Goal: Task Accomplishment & Management: Complete application form

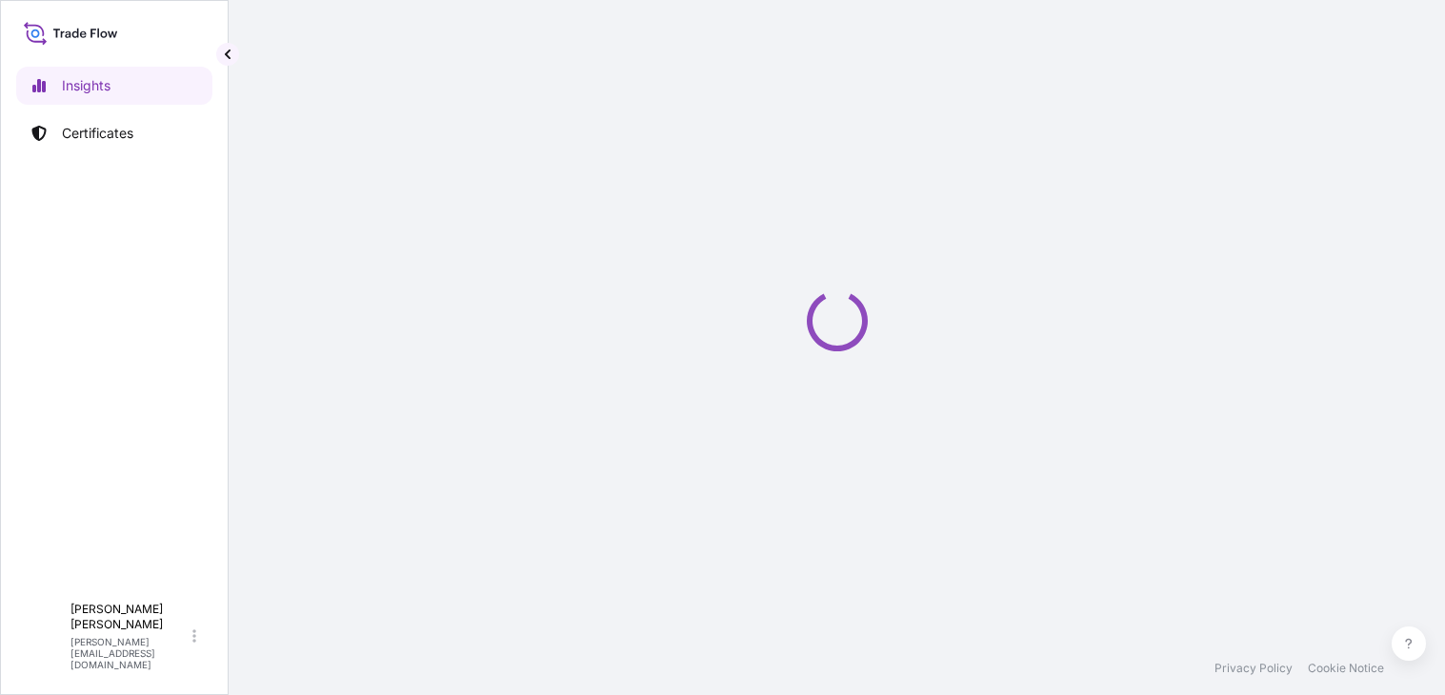
select select "2025"
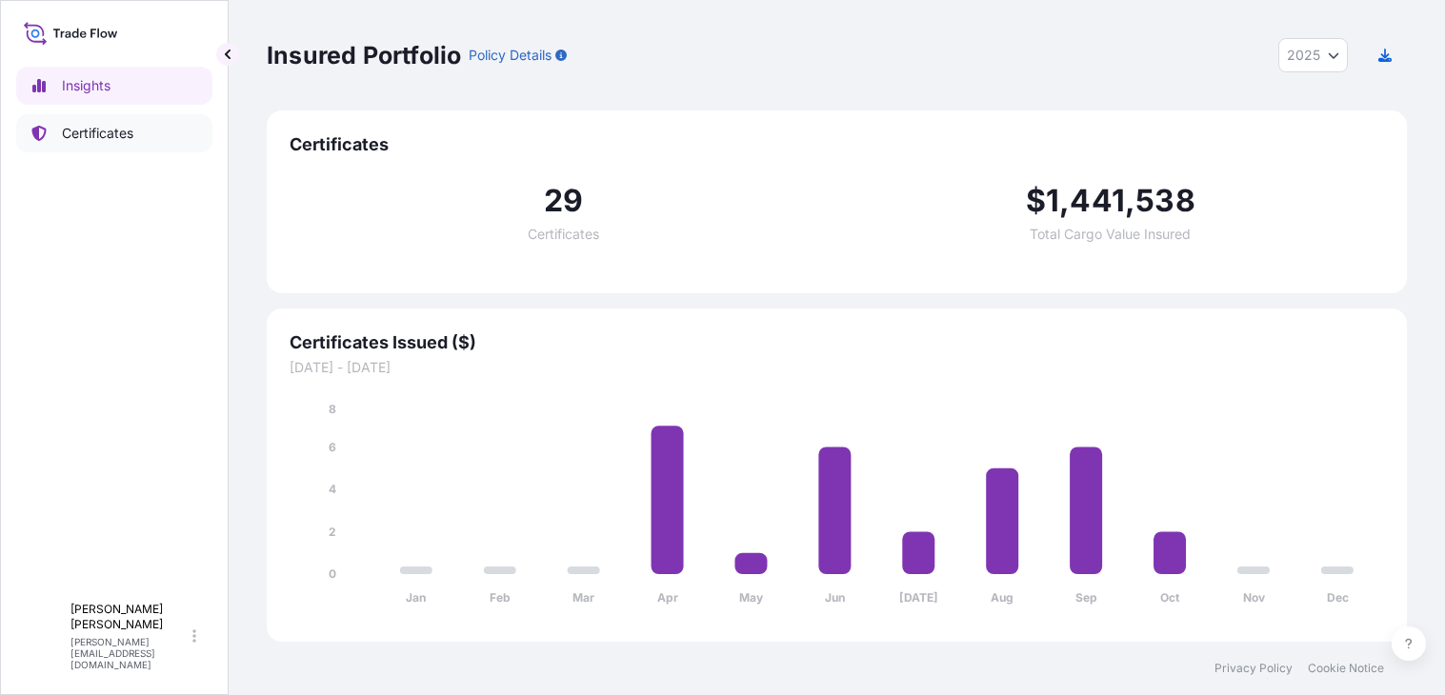
click at [168, 141] on link "Certificates" at bounding box center [114, 133] width 196 height 38
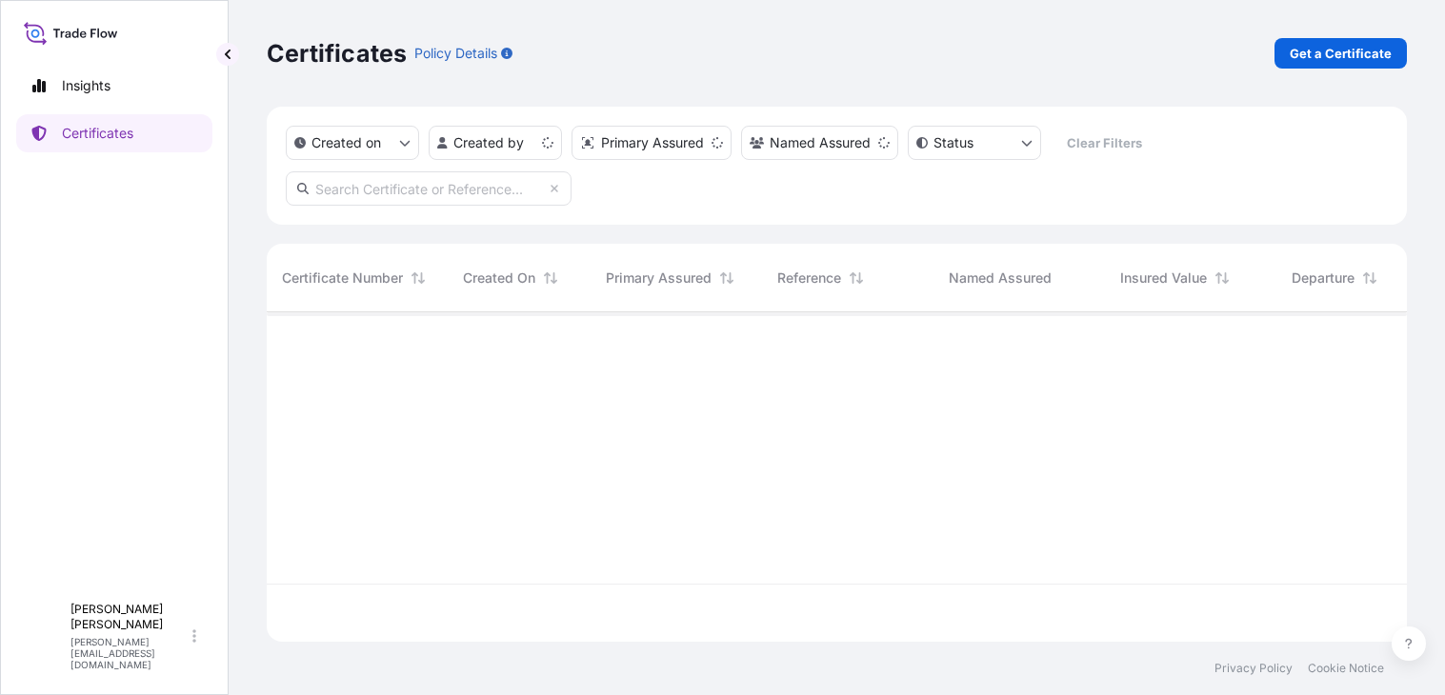
scroll to position [326, 1126]
click at [1299, 45] on p "Get a Certificate" at bounding box center [1341, 53] width 102 height 19
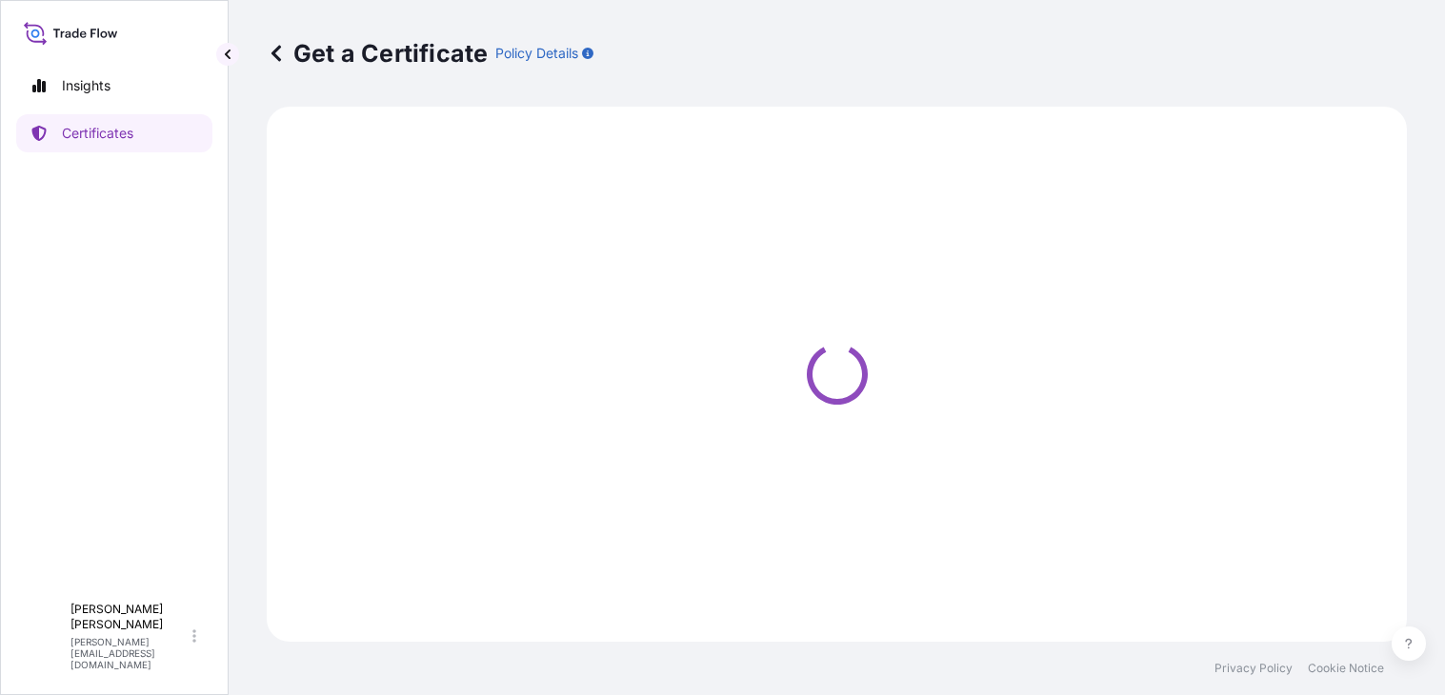
select select "Ocean Vessel"
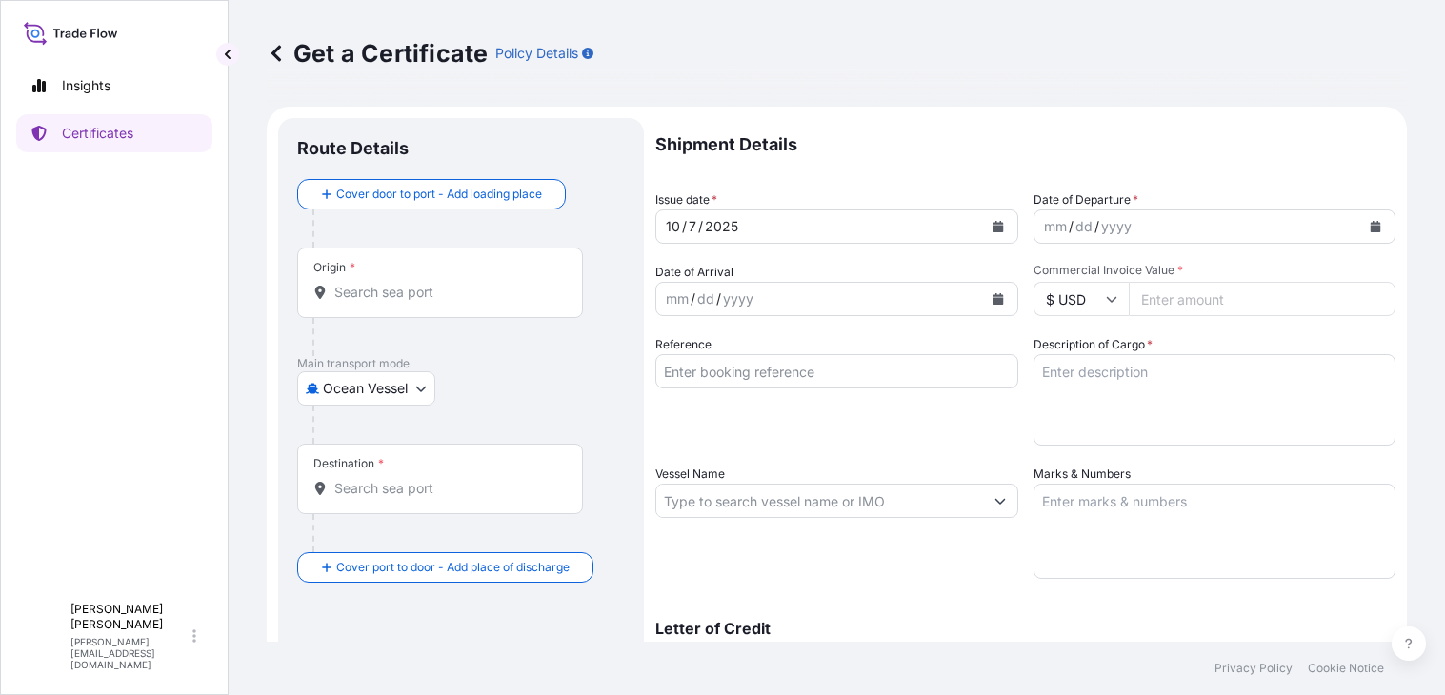
click at [1171, 298] on input "Commercial Invoice Value *" at bounding box center [1263, 299] width 268 height 34
paste input "42411"
type input "42411"
click at [1370, 227] on icon "Calendar" at bounding box center [1375, 226] width 10 height 11
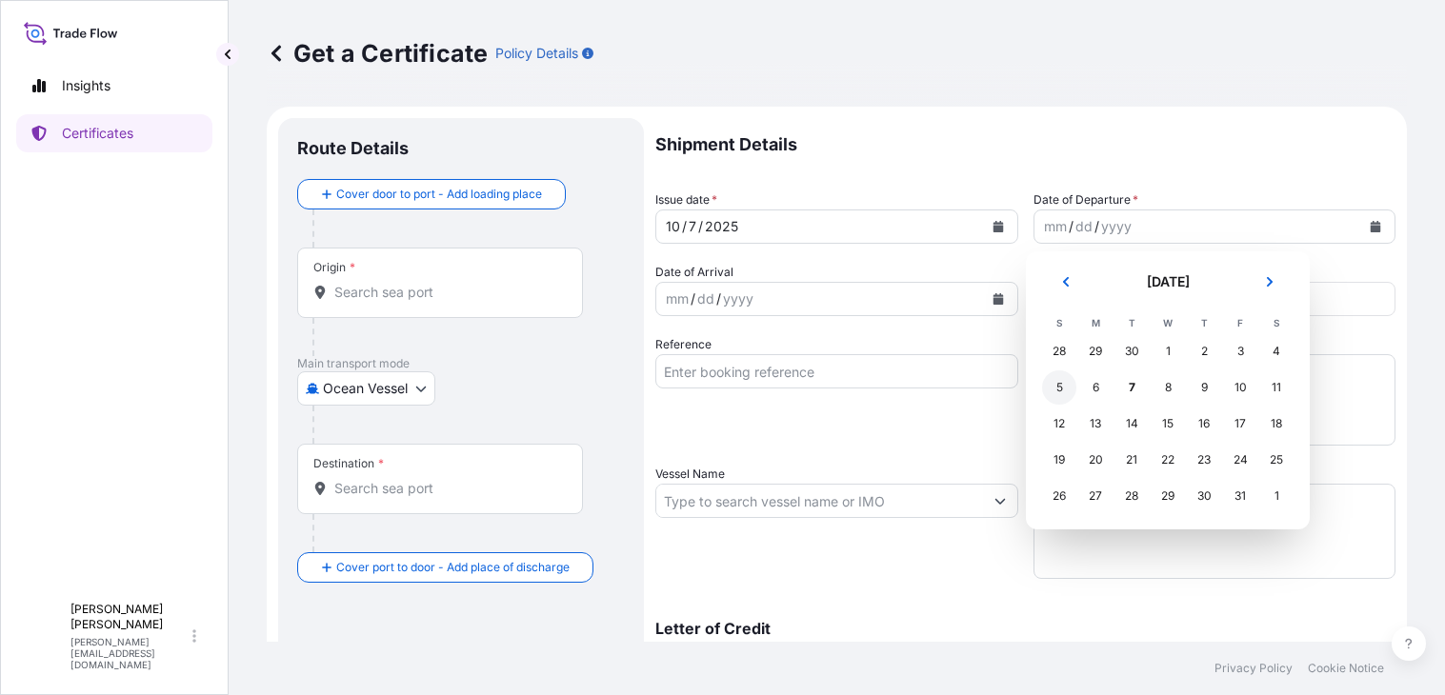
click at [1061, 390] on div "5" at bounding box center [1059, 387] width 34 height 34
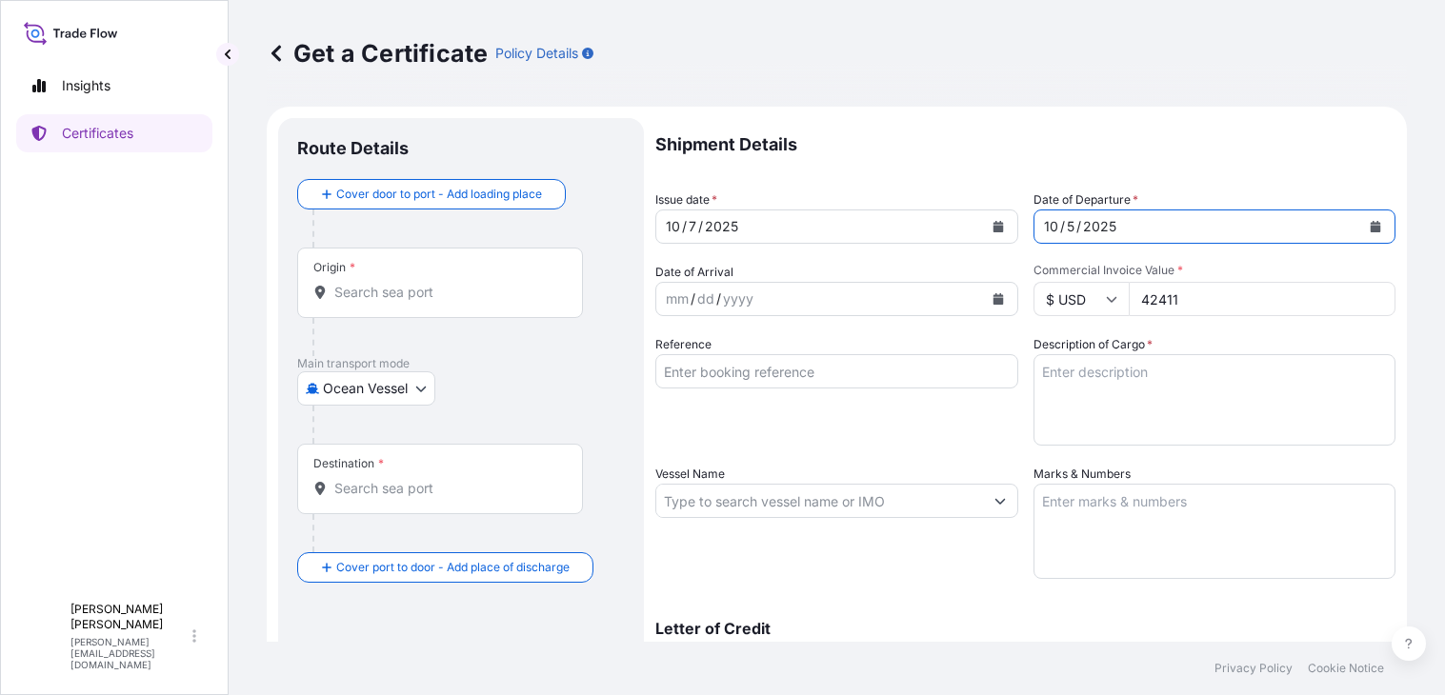
click at [725, 368] on input "Reference" at bounding box center [836, 371] width 363 height 34
click at [729, 366] on input "20110476667" at bounding box center [836, 371] width 363 height 34
type input "2011047667"
click at [381, 270] on div "Origin *" at bounding box center [440, 283] width 286 height 70
click at [381, 283] on input "Origin *" at bounding box center [446, 292] width 225 height 19
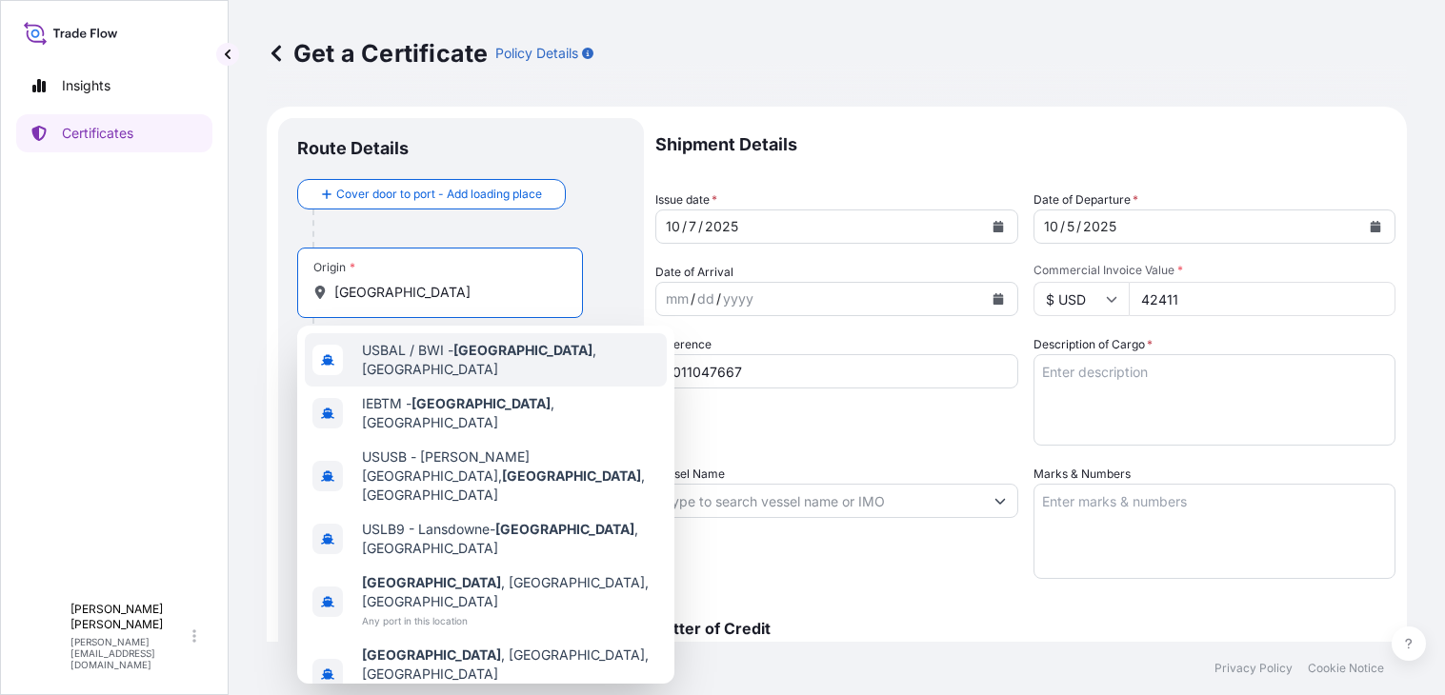
click at [391, 364] on span "USBAL / BWI - [GEOGRAPHIC_DATA] , [GEOGRAPHIC_DATA]" at bounding box center [510, 360] width 297 height 38
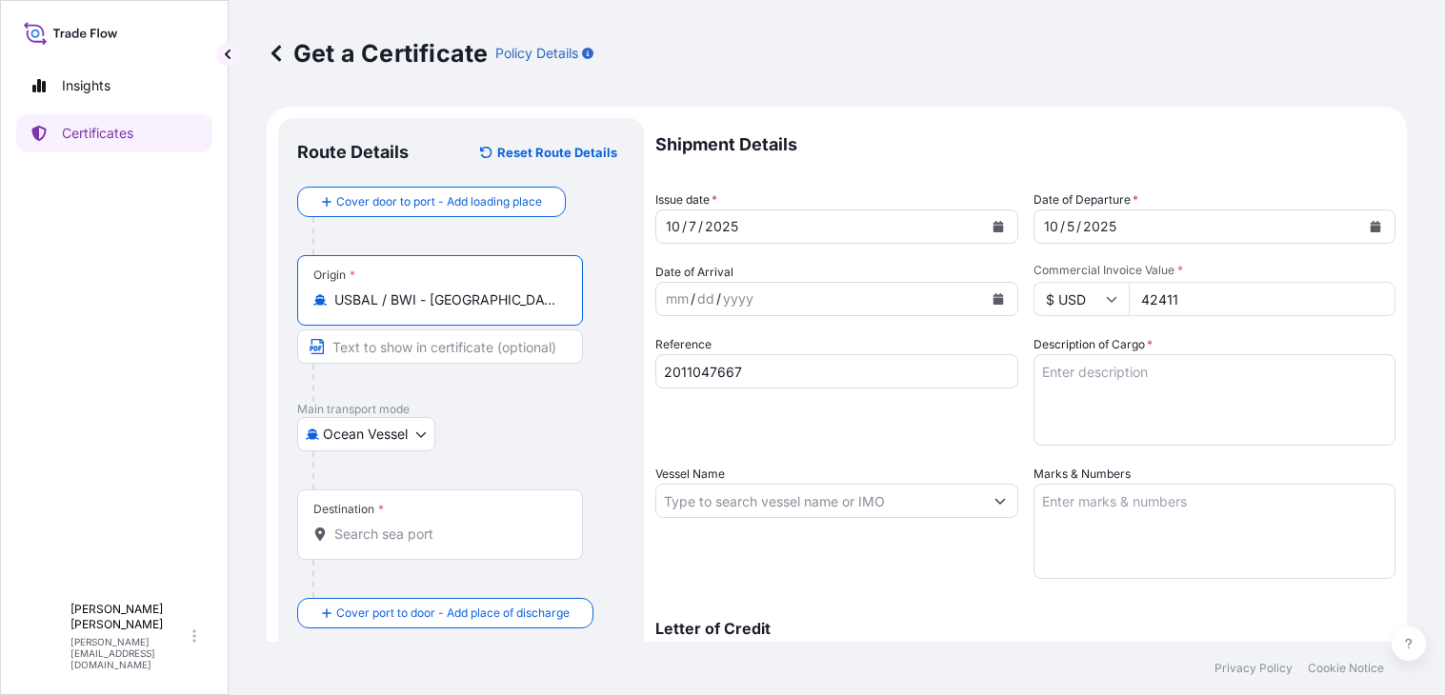
type input "USBAL / BWI - [GEOGRAPHIC_DATA], [GEOGRAPHIC_DATA]"
click at [421, 532] on input "Destination *" at bounding box center [446, 534] width 225 height 19
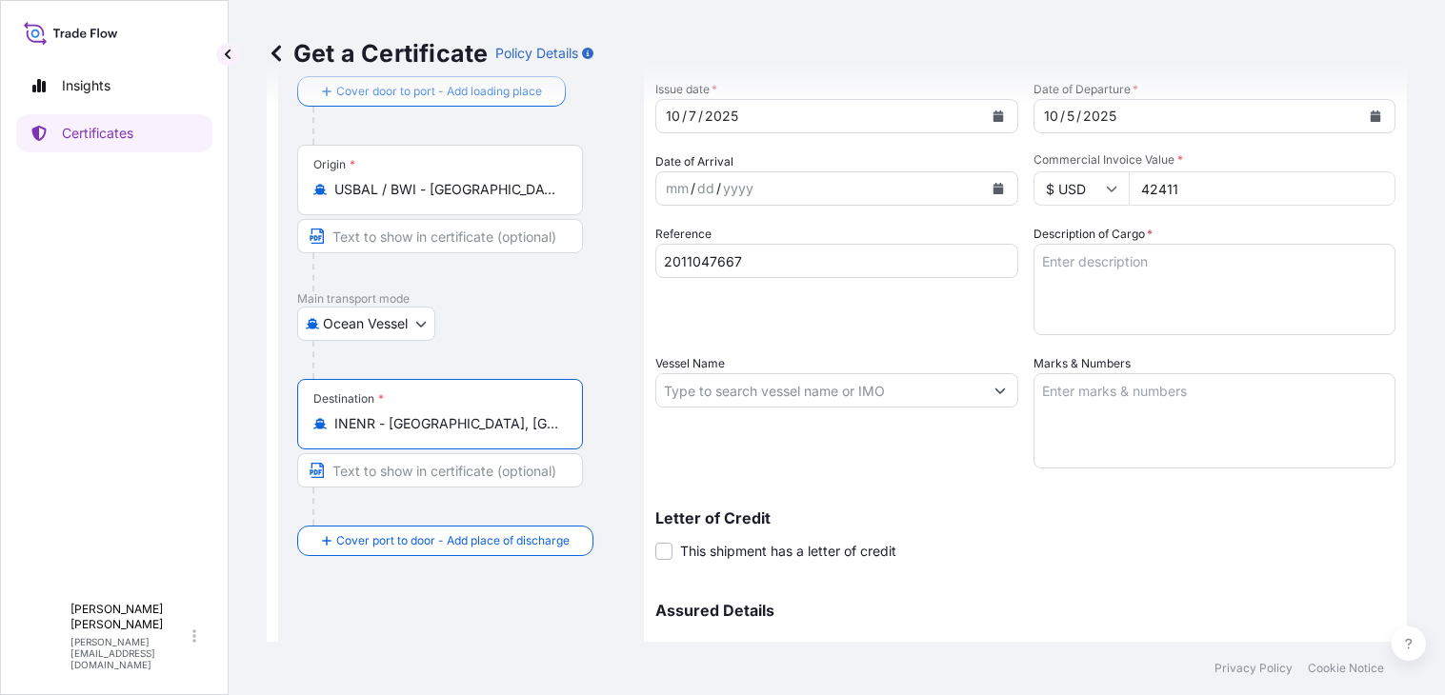
scroll to position [286, 0]
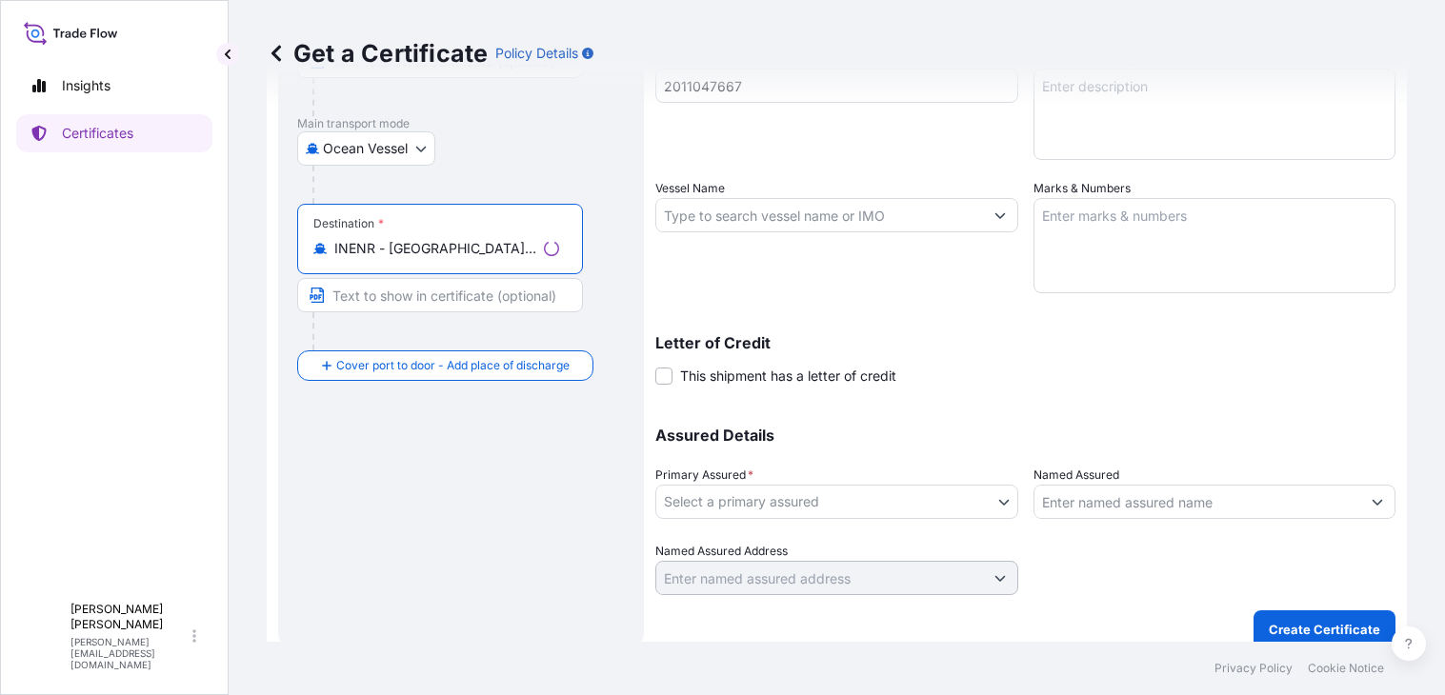
type input "INENR - [GEOGRAPHIC_DATA], [GEOGRAPHIC_DATA]"
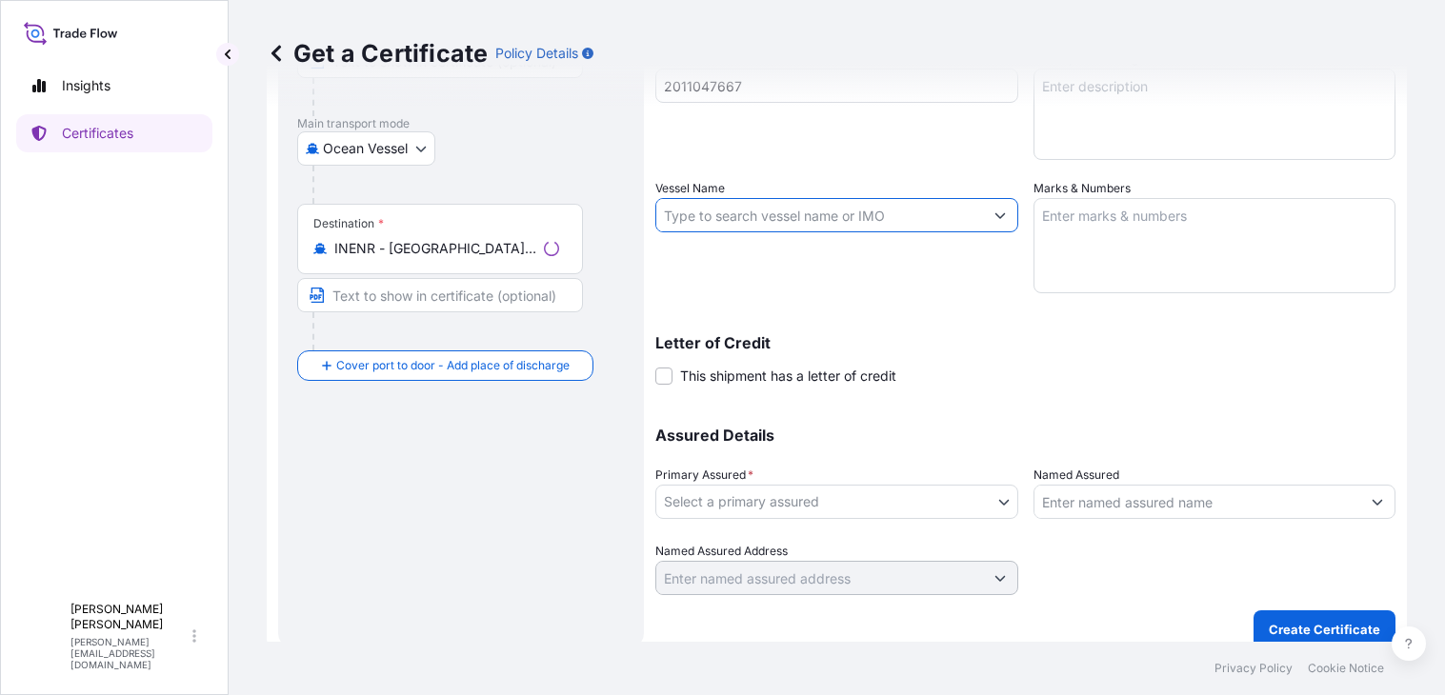
click at [785, 218] on input "Vessel Name" at bounding box center [819, 215] width 327 height 34
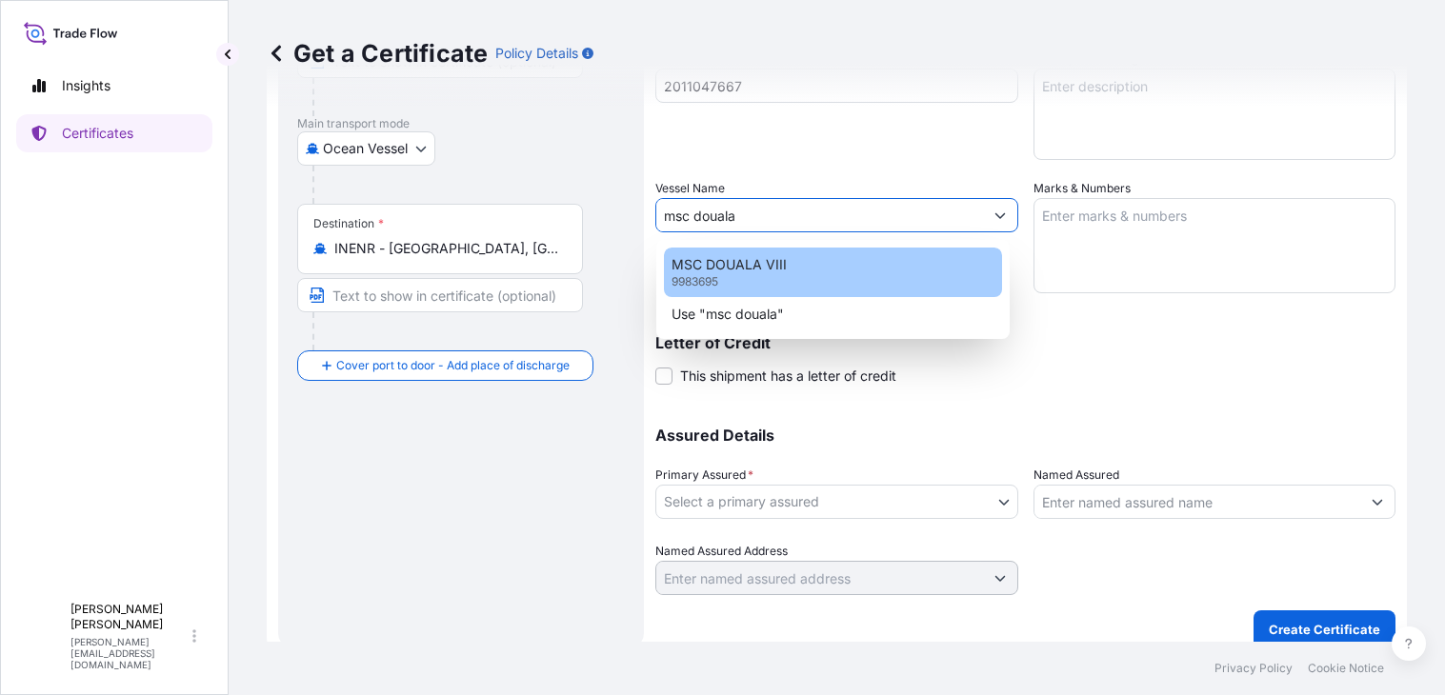
click at [757, 279] on div "MSC DOUALA VIII 9983695" at bounding box center [833, 273] width 338 height 50
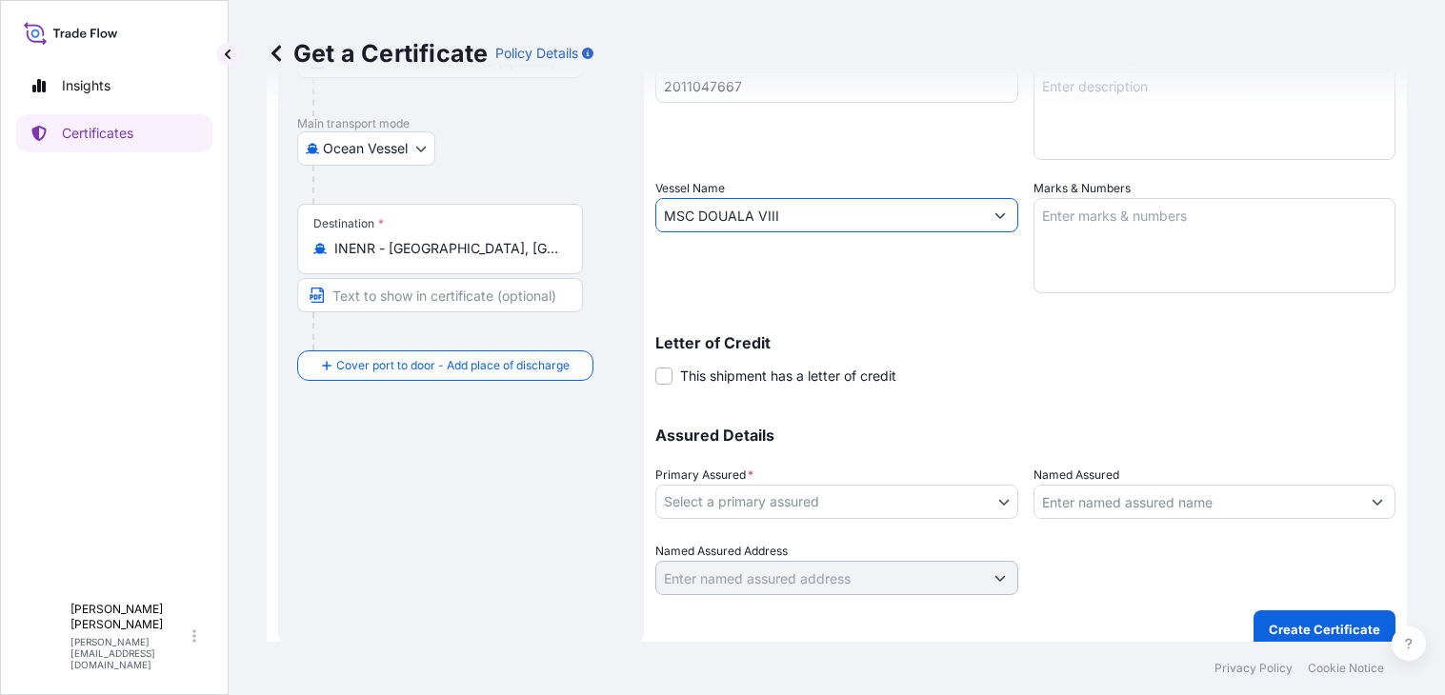
type input "MSC DOUALA VIII"
click at [1175, 228] on textarea "Marks & Numbers" at bounding box center [1214, 245] width 363 height 95
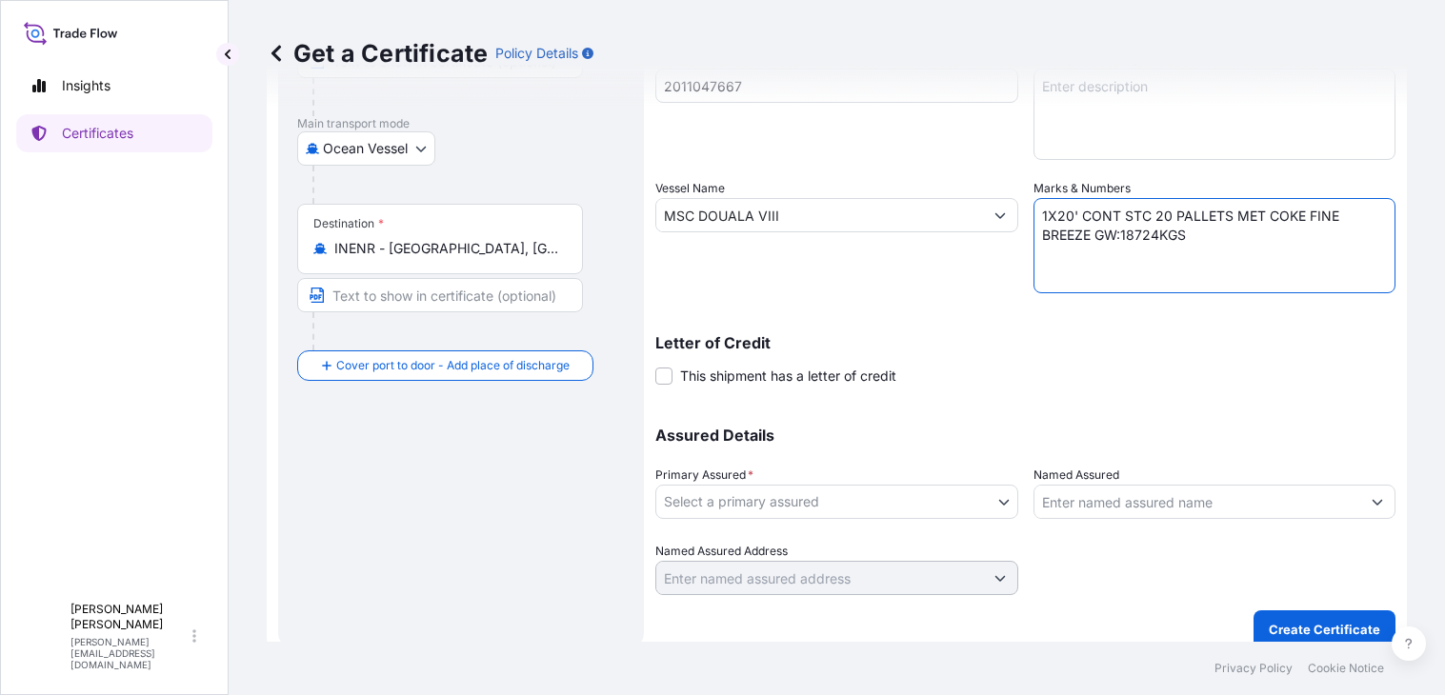
type textarea "1X20' CONT STC 20 PALLETS MET COKE FINE BREEZE GW:18724KGS"
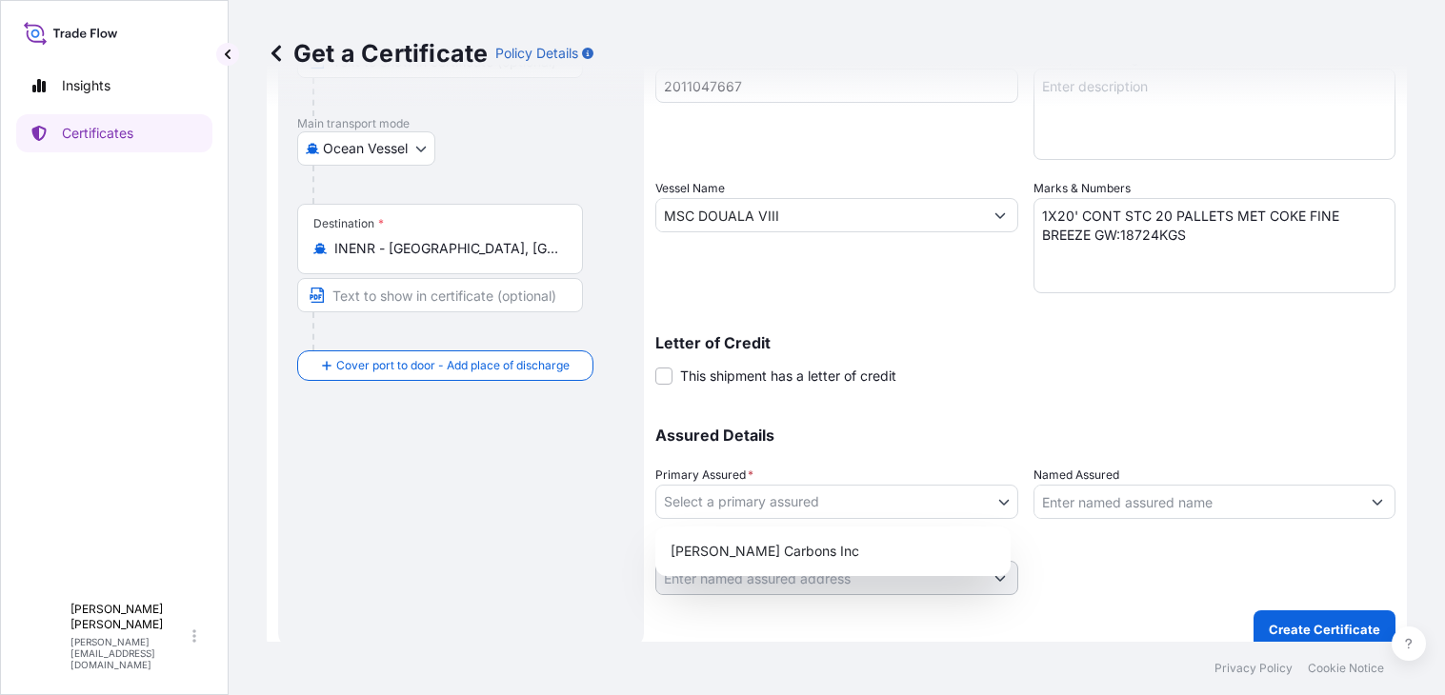
click at [839, 501] on body "Insights Certificates A [PERSON_NAME] [PERSON_NAME][EMAIL_ADDRESS][DOMAIN_NAME]…" at bounding box center [722, 347] width 1445 height 695
click at [818, 537] on div "[PERSON_NAME] Carbons Inc" at bounding box center [833, 551] width 340 height 34
select select "31420"
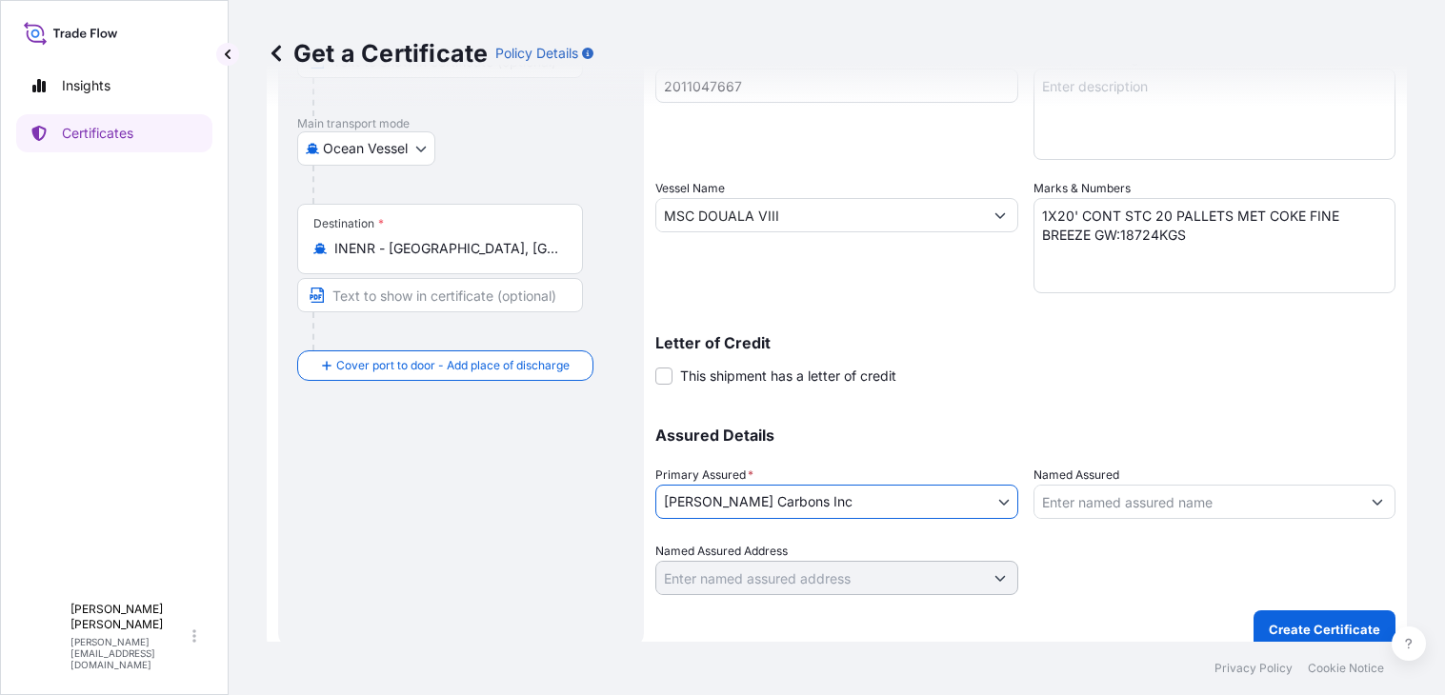
click at [1152, 503] on input "Named Assured" at bounding box center [1197, 502] width 327 height 34
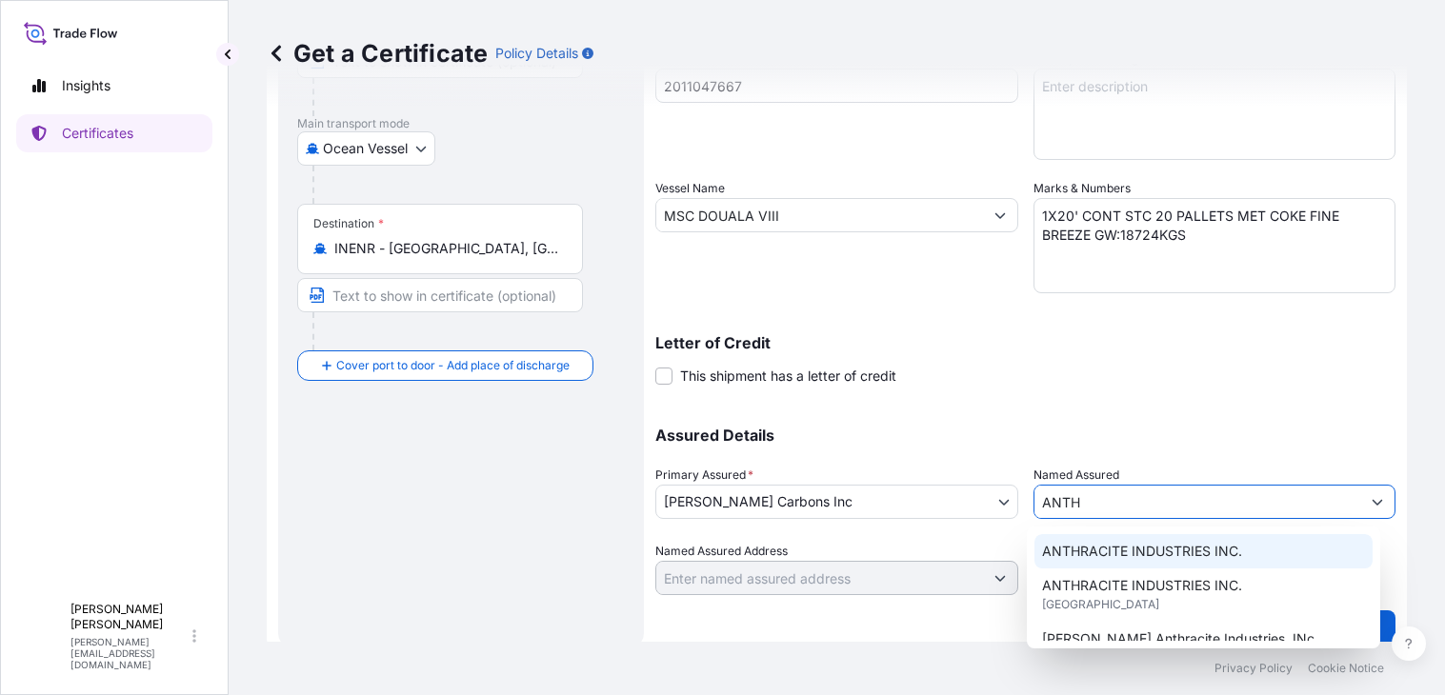
click at [1140, 541] on div "ANTHRACITE INDUSTRIES INC." at bounding box center [1203, 551] width 338 height 34
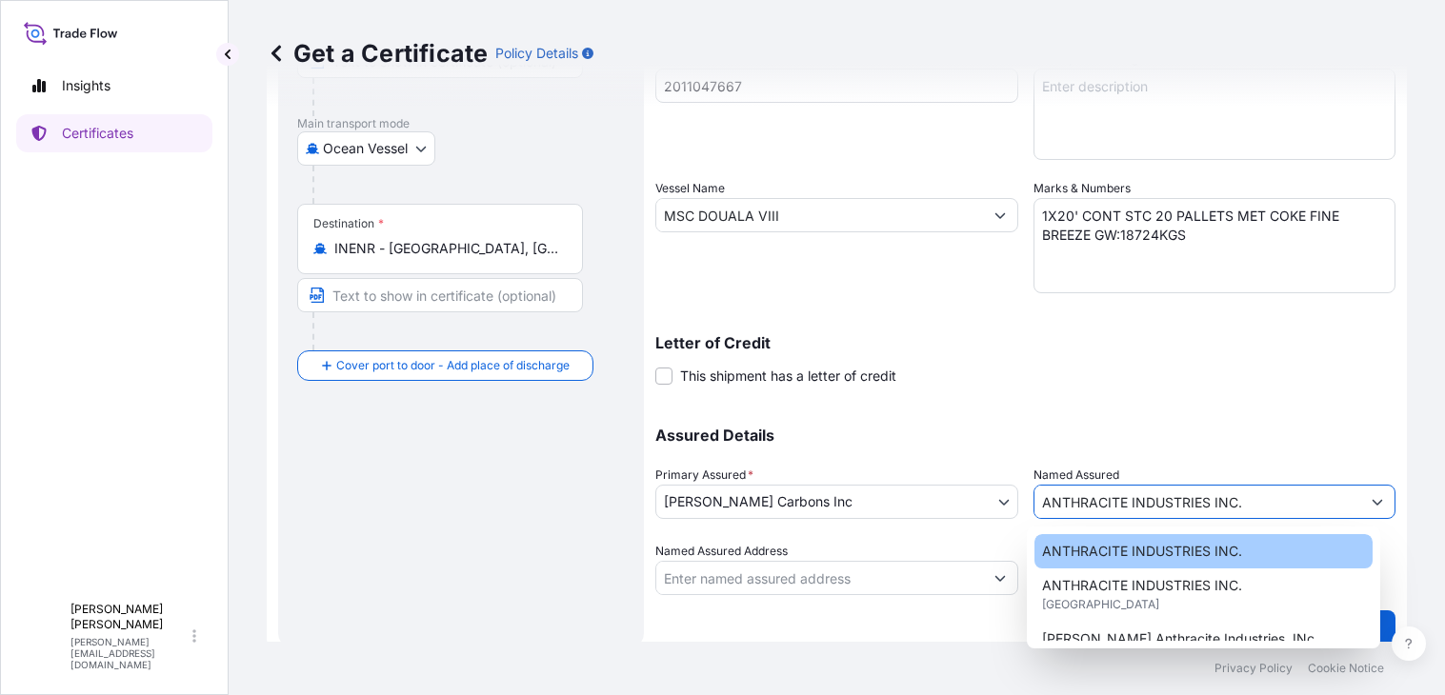
type input "ANTHRACITE INDUSTRIES INC."
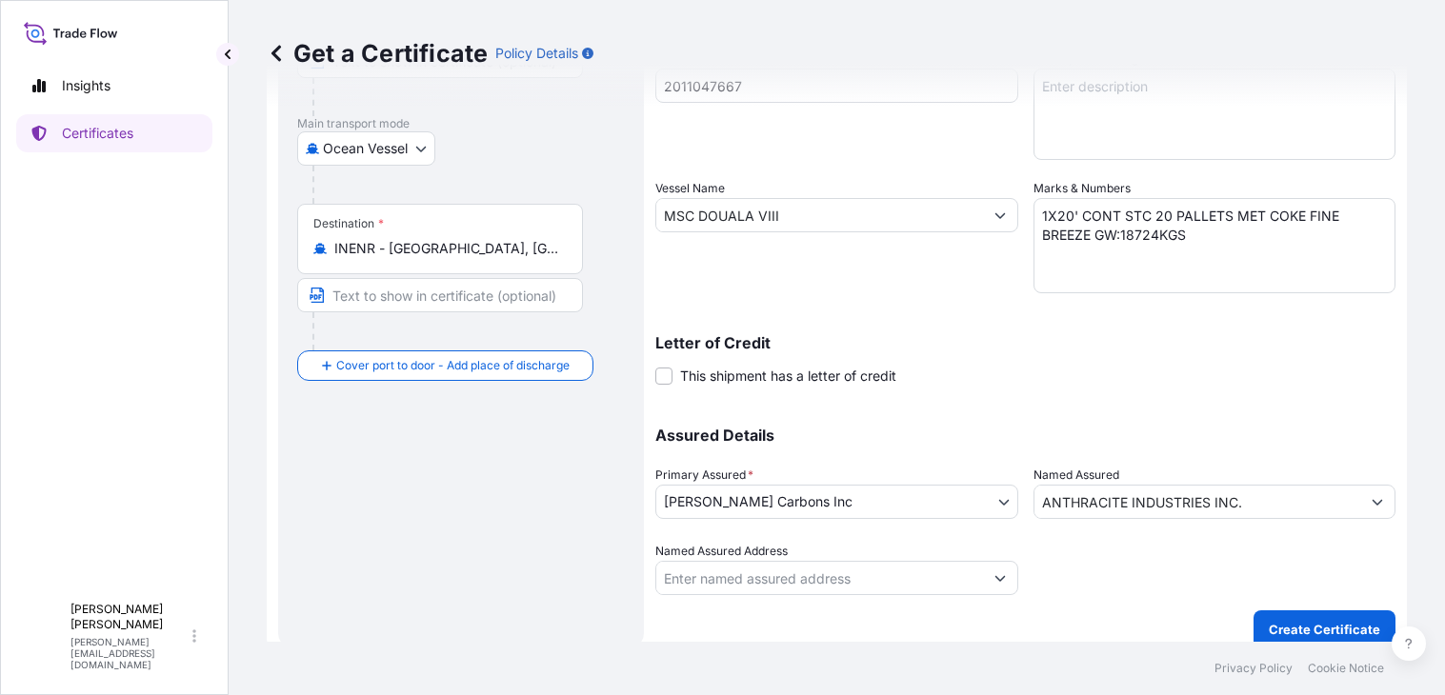
click at [1095, 401] on div "Shipment Details Issue date * [DATE] Date of Departure * [DATE] Date of Arrival…" at bounding box center [1025, 213] width 740 height 763
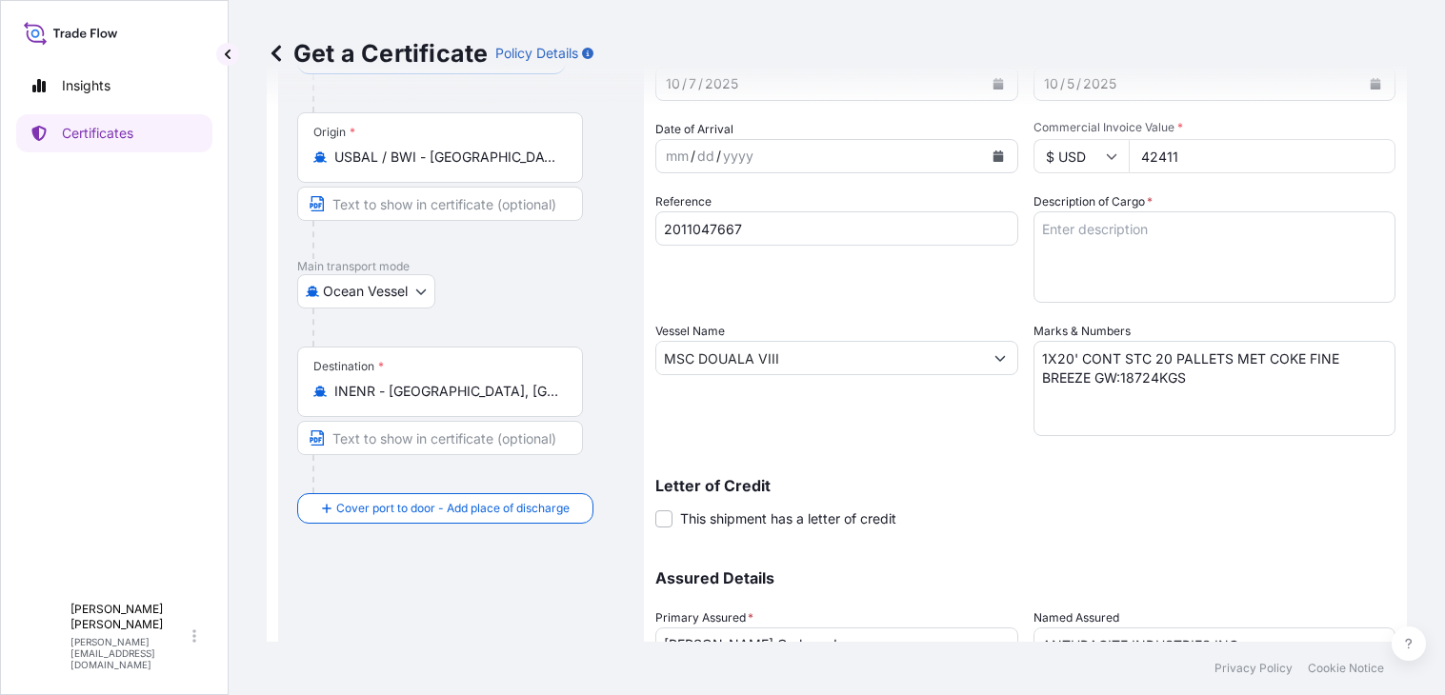
scroll to position [304, 0]
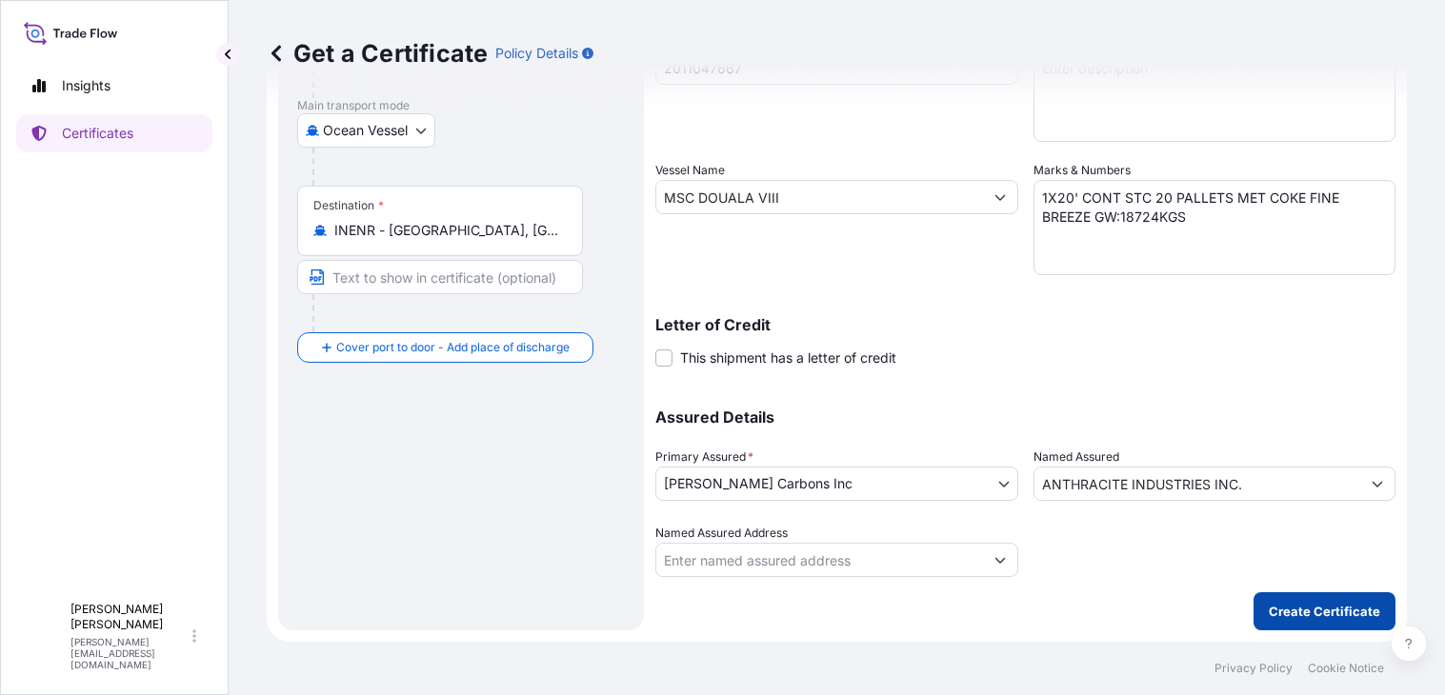
click at [1283, 602] on p "Create Certificate" at bounding box center [1324, 611] width 111 height 19
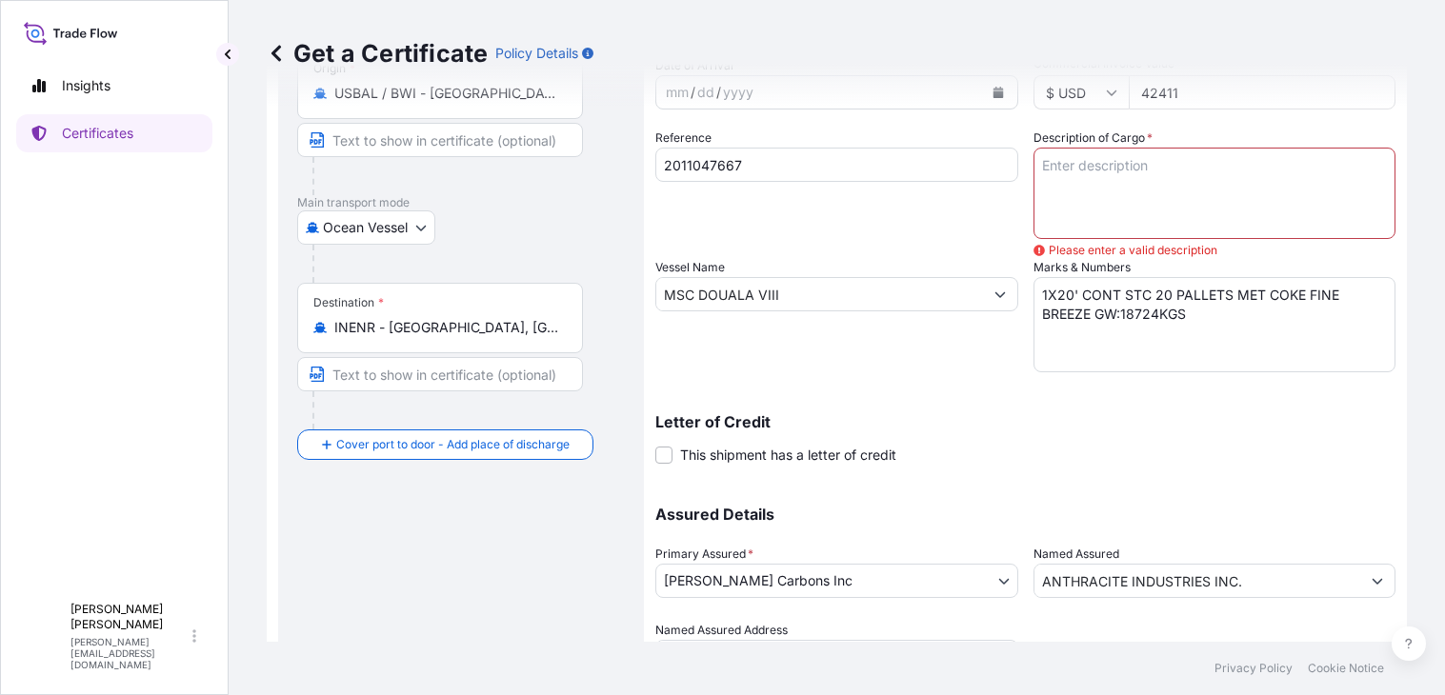
scroll to position [113, 0]
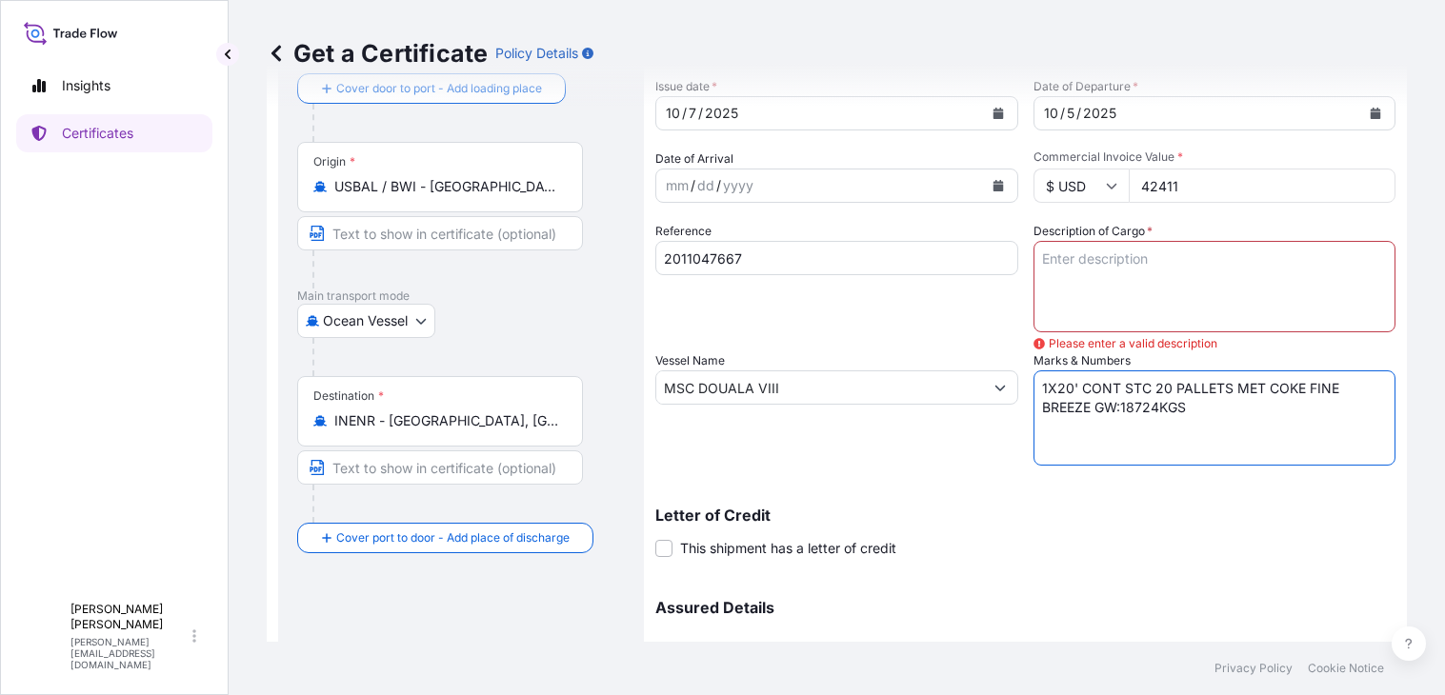
drag, startPoint x: 1191, startPoint y: 419, endPoint x: 1010, endPoint y: 386, distance: 184.9
click at [1010, 386] on div "Shipment Details Issue date * [DATE] Date of Departure * [DATE] Date of Arrival…" at bounding box center [1025, 386] width 740 height 763
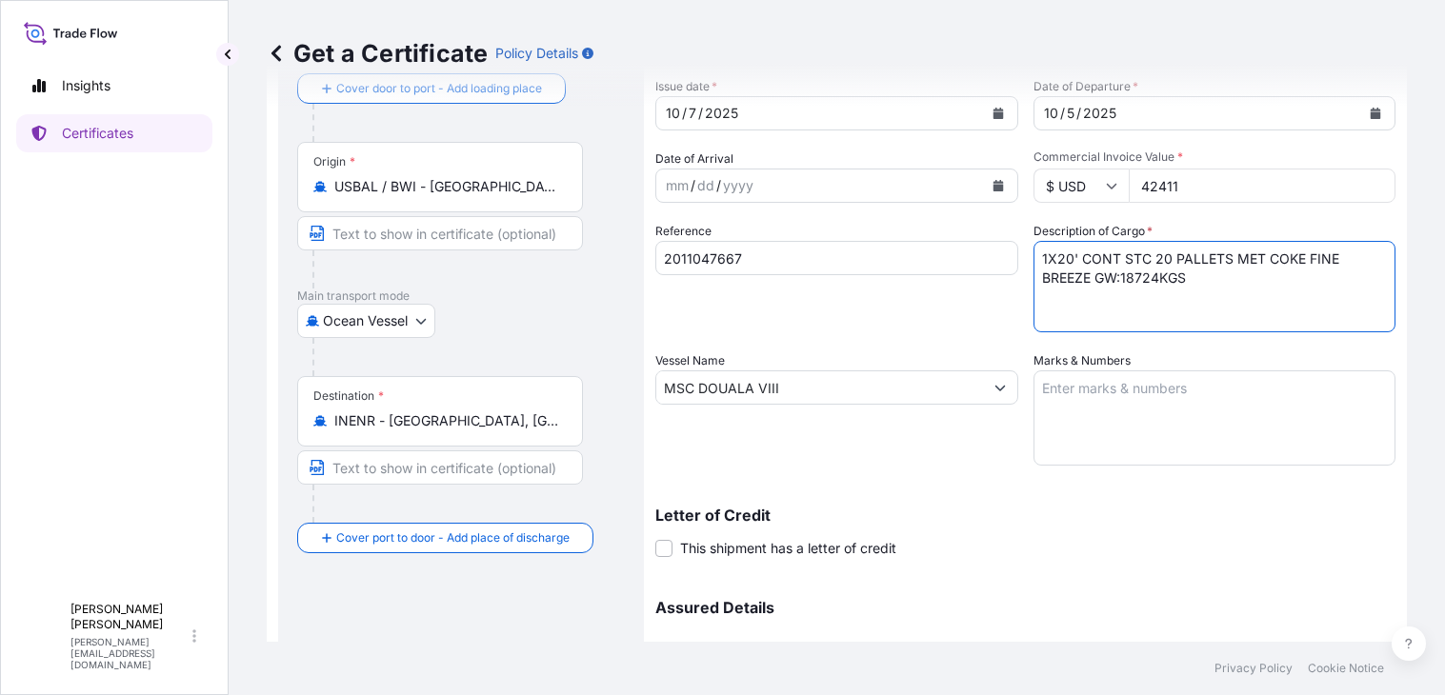
type textarea "1X20' CONT STC 20 PALLETS MET COKE FINE BREEZE GW:18724KGS"
click at [1114, 398] on textarea "Marks & Numbers" at bounding box center [1214, 417] width 363 height 95
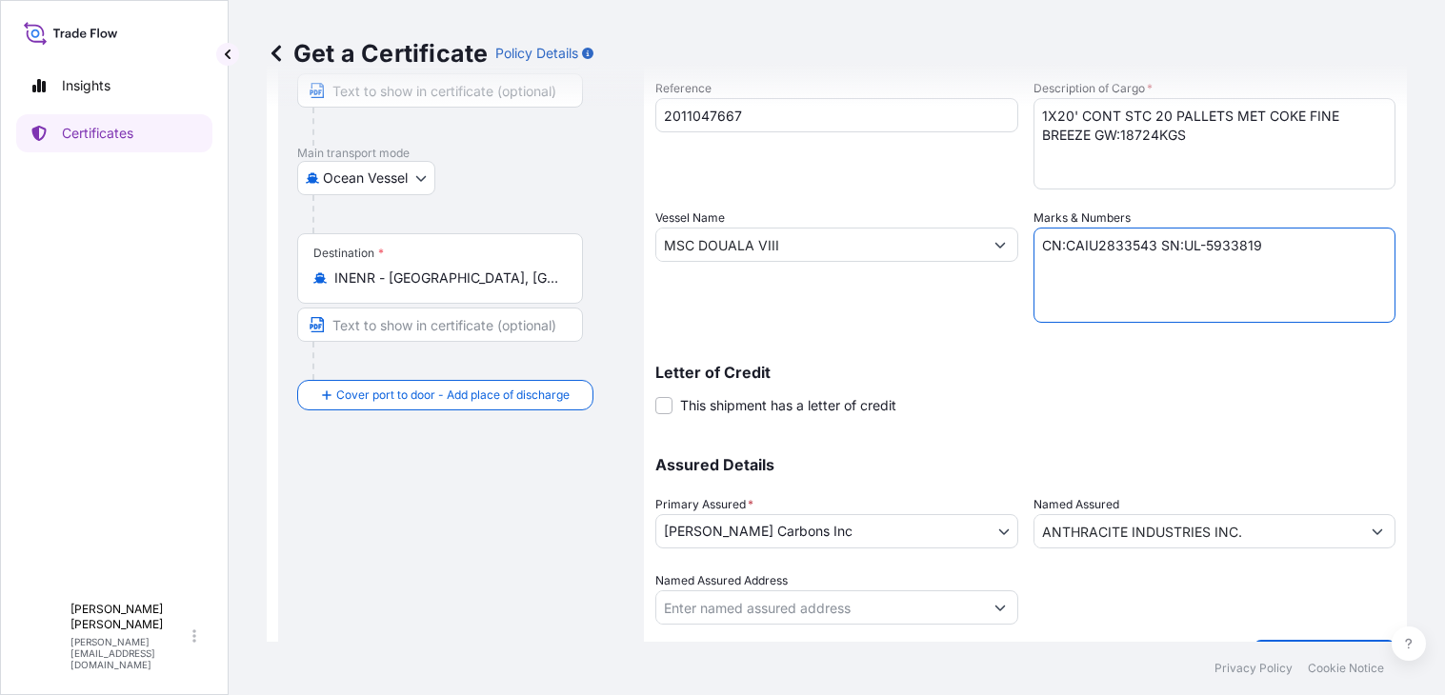
scroll to position [304, 0]
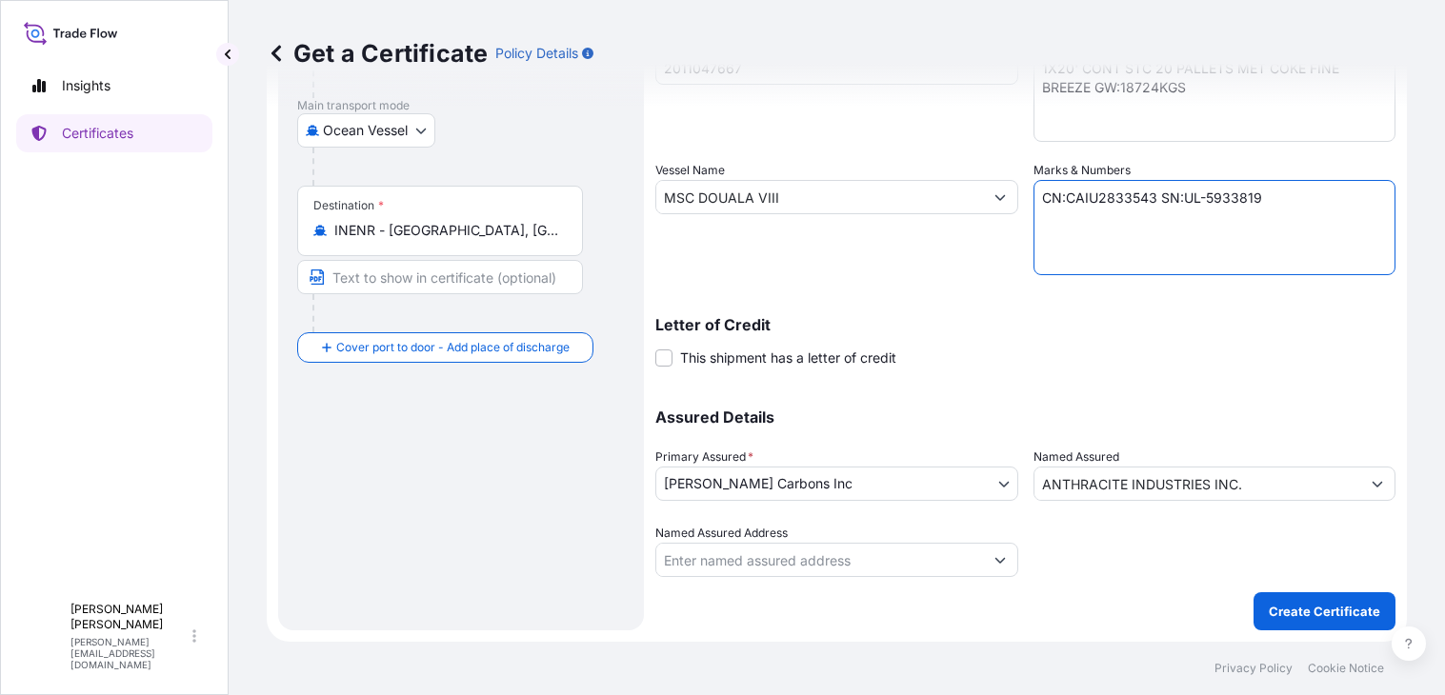
type textarea "CN:CAIU2833543 SN:UL-5933819"
click at [1305, 610] on p "Create Certificate" at bounding box center [1324, 611] width 111 height 19
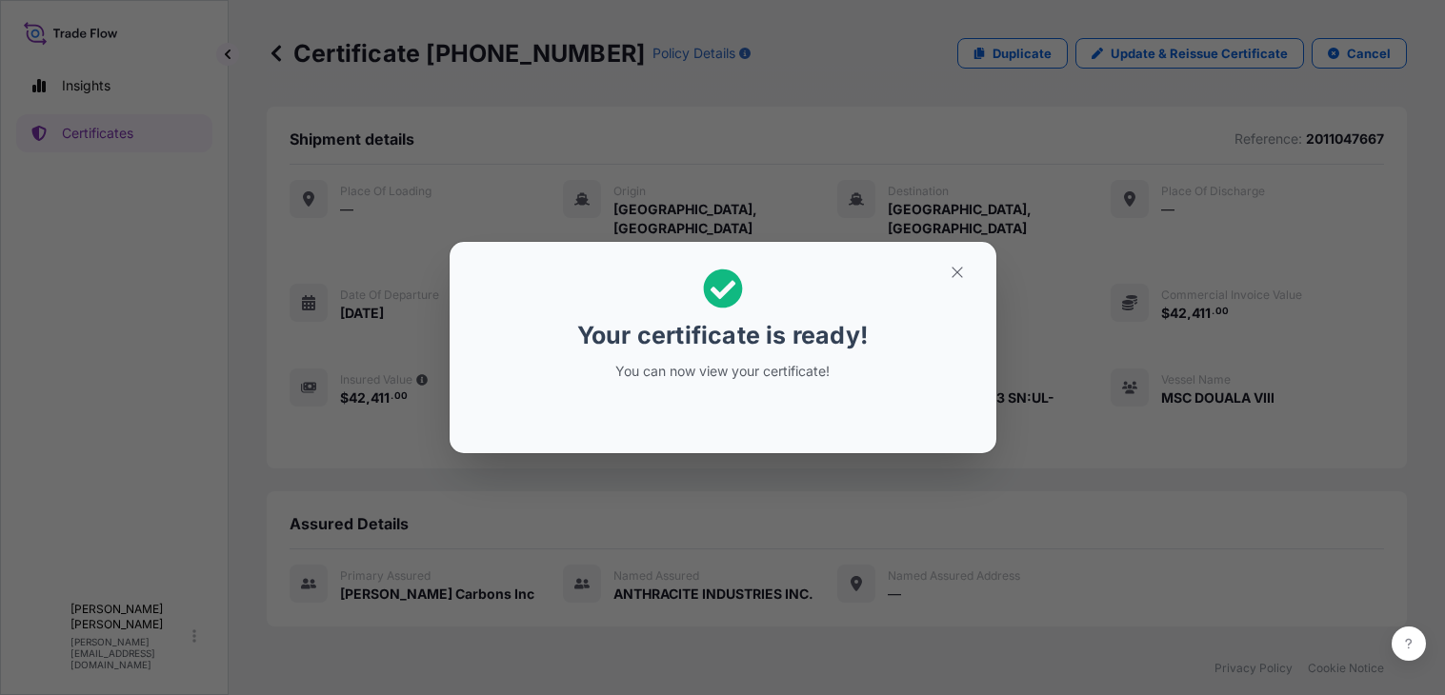
click at [1209, 476] on div "Your certificate is ready! You can now view your certificate!" at bounding box center [722, 347] width 1445 height 695
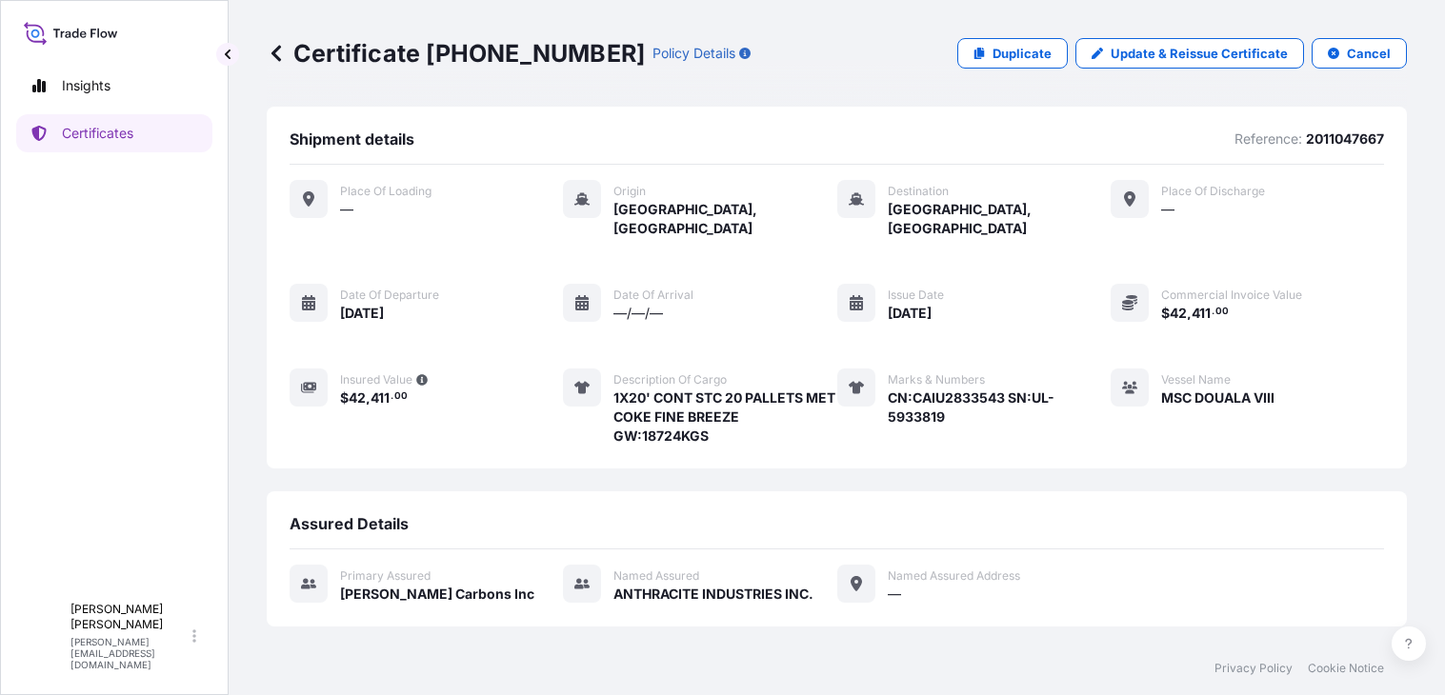
scroll to position [371, 0]
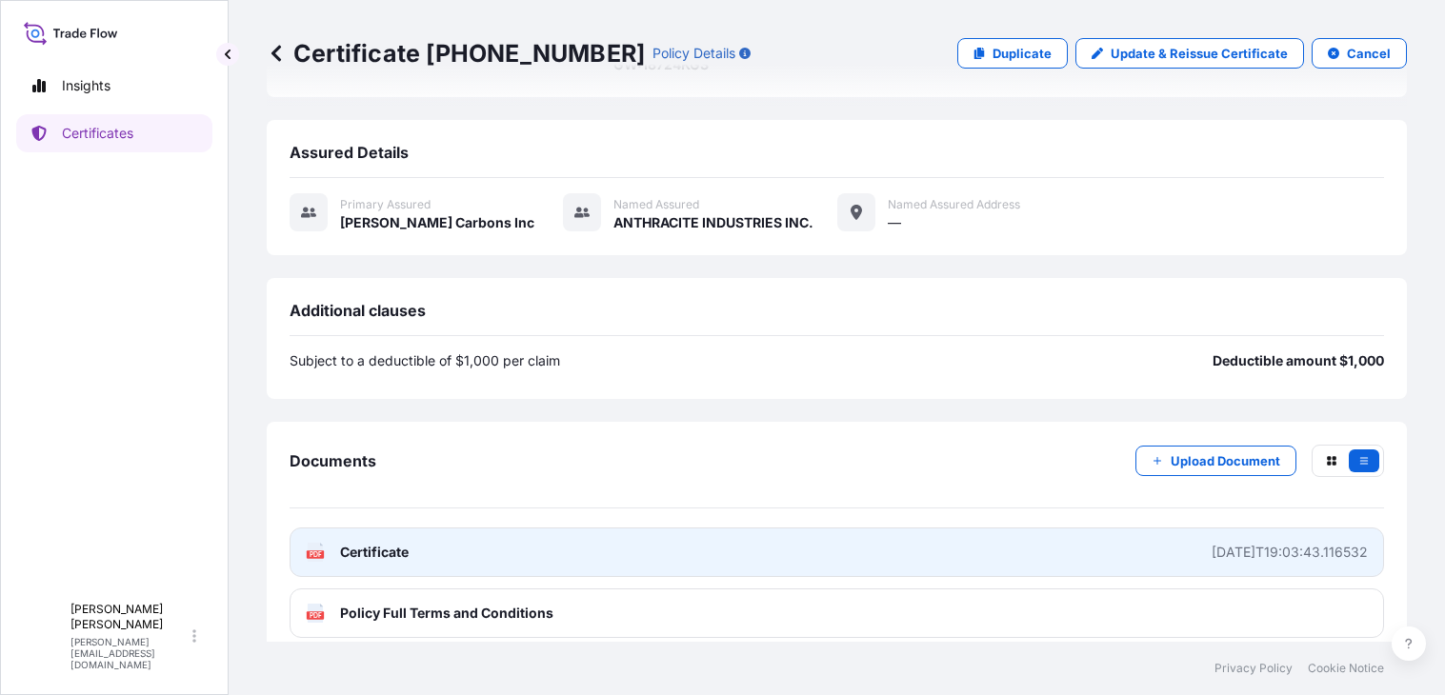
click at [1247, 543] on div "[DATE]T19:03:43.116532" at bounding box center [1289, 552] width 156 height 19
